Goal: Navigation & Orientation: Understand site structure

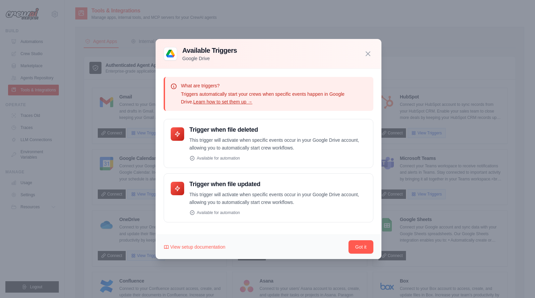
scroll to position [1, 0]
click at [243, 130] on h4 "Trigger when file deleted" at bounding box center [277, 130] width 177 height 8
drag, startPoint x: 199, startPoint y: 141, endPoint x: 257, endPoint y: 149, distance: 59.0
click at [246, 147] on p "This trigger will activate when specific events occur in your Google Drive acco…" at bounding box center [277, 143] width 177 height 15
click at [270, 152] on div "Trigger when file deleted This trigger will activate when specific events occur…" at bounding box center [277, 143] width 177 height 35
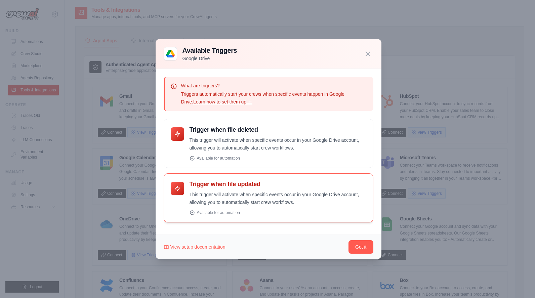
scroll to position [50, 0]
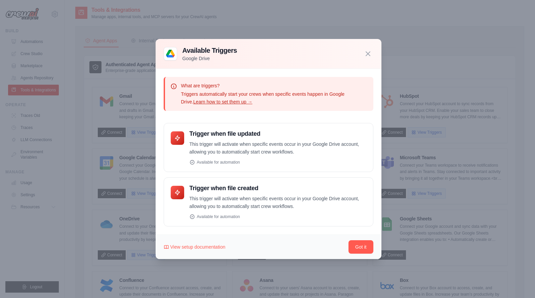
click at [357, 240] on div "View setup documentation Got it" at bounding box center [269, 247] width 226 height 25
click at [363, 245] on button "Got it" at bounding box center [360, 246] width 25 height 13
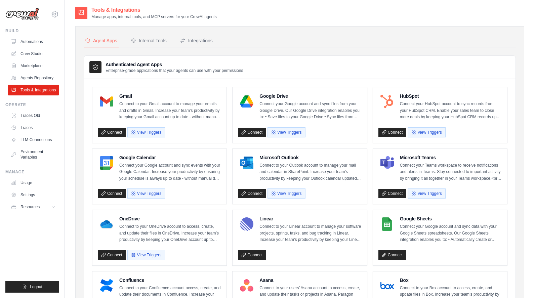
scroll to position [0, 0]
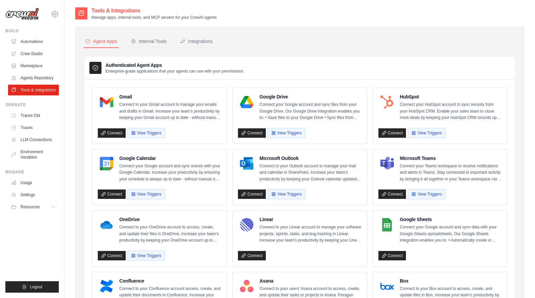
click at [136, 125] on div "Gmail Connect to your Gmail account to manage your emails and drafts in Gmail. …" at bounding box center [159, 115] width 123 height 45
click at [137, 128] on button "View Triggers" at bounding box center [146, 133] width 38 height 10
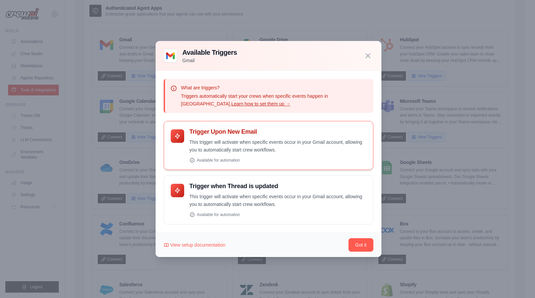
scroll to position [119, 0]
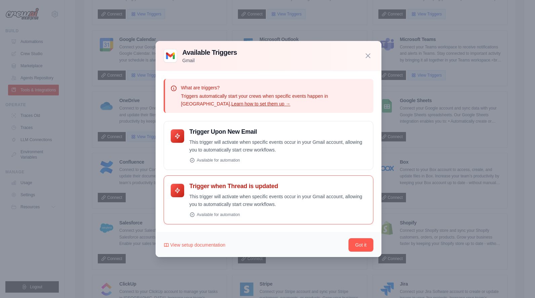
click at [249, 184] on h4 "Trigger when Thread is updated" at bounding box center [277, 186] width 177 height 8
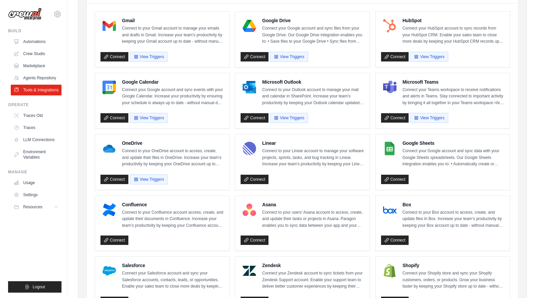
scroll to position [0, 0]
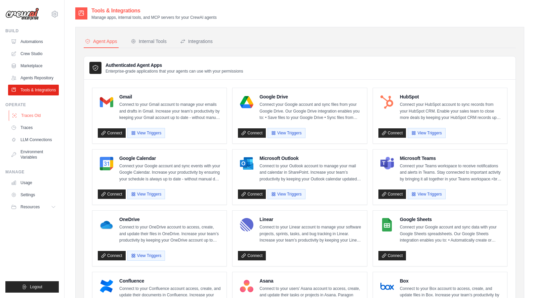
click at [42, 116] on link "Traces Old" at bounding box center [34, 115] width 51 height 11
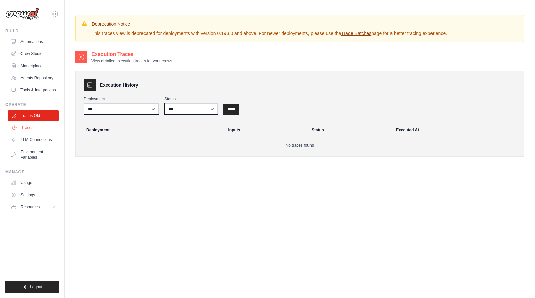
click at [39, 127] on link "Traces" at bounding box center [34, 127] width 51 height 11
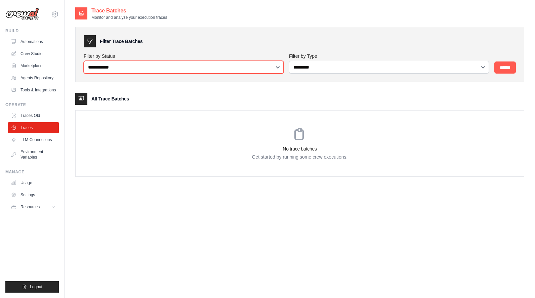
click at [110, 70] on select "**********" at bounding box center [184, 67] width 200 height 13
click at [84, 61] on select "**********" at bounding box center [184, 67] width 200 height 13
click at [97, 102] on h3 "All Trace Batches" at bounding box center [110, 98] width 38 height 7
drag, startPoint x: 259, startPoint y: 140, endPoint x: 220, endPoint y: 145, distance: 39.6
click at [258, 140] on div "No trace batches Get started by running some crew executions." at bounding box center [300, 144] width 448 height 66
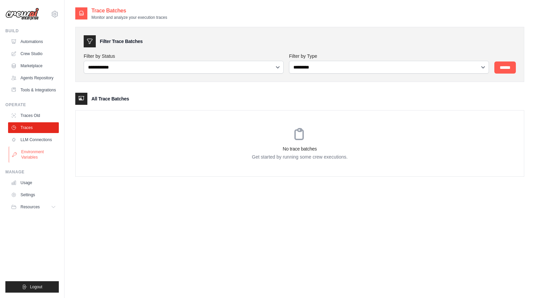
click at [26, 146] on link "Environment Variables" at bounding box center [34, 154] width 51 height 16
click at [29, 139] on link "LLM Connections" at bounding box center [34, 139] width 51 height 11
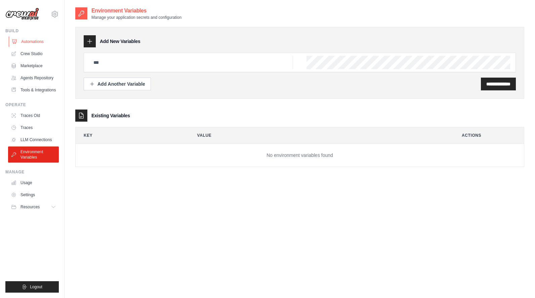
click at [29, 41] on link "Automations" at bounding box center [34, 41] width 51 height 11
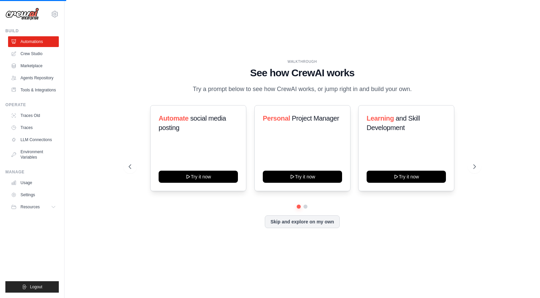
click at [487, 137] on div "WALKTHROUGH See how [PERSON_NAME] works Try a prompt below to see how [PERSON_N…" at bounding box center [302, 149] width 454 height 285
